Goal: Task Accomplishment & Management: Use online tool/utility

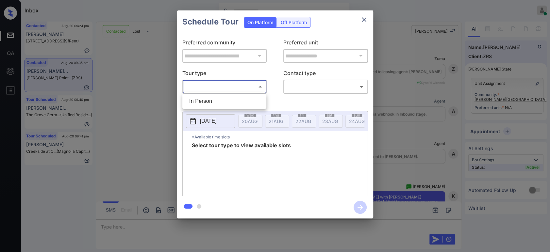
scroll to position [996, 0]
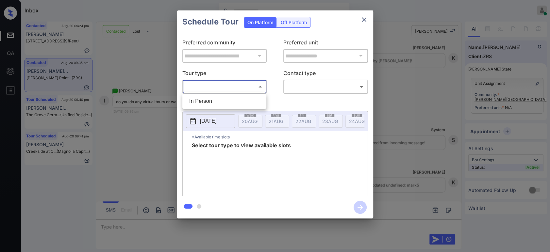
click at [414, 111] on div at bounding box center [275, 126] width 550 height 252
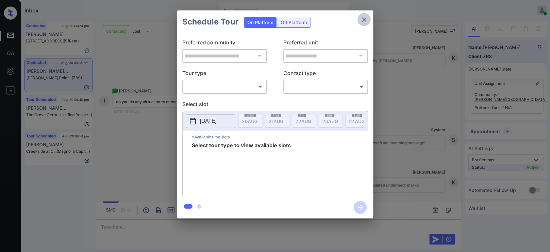
click at [366, 14] on button "close" at bounding box center [364, 19] width 13 height 13
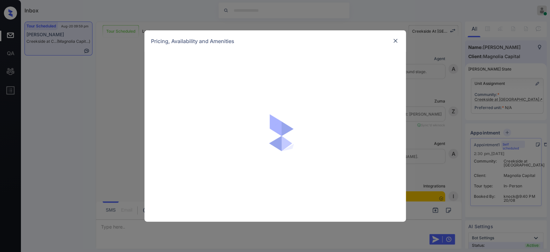
scroll to position [1240, 0]
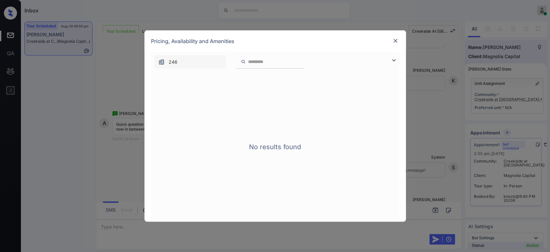
click at [398, 43] on img at bounding box center [395, 41] width 7 height 7
